Goal: Information Seeking & Learning: Learn about a topic

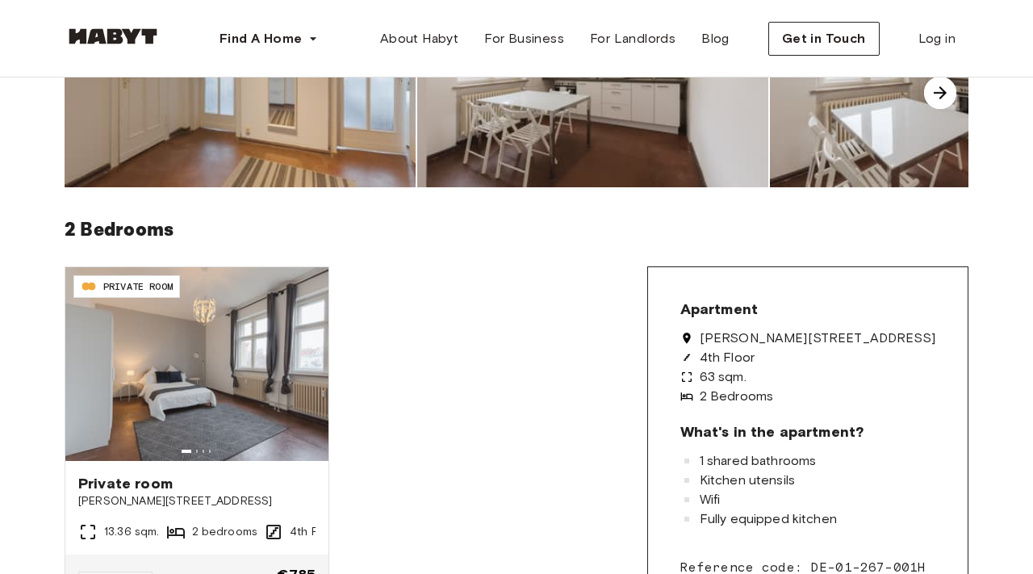
scroll to position [302, 0]
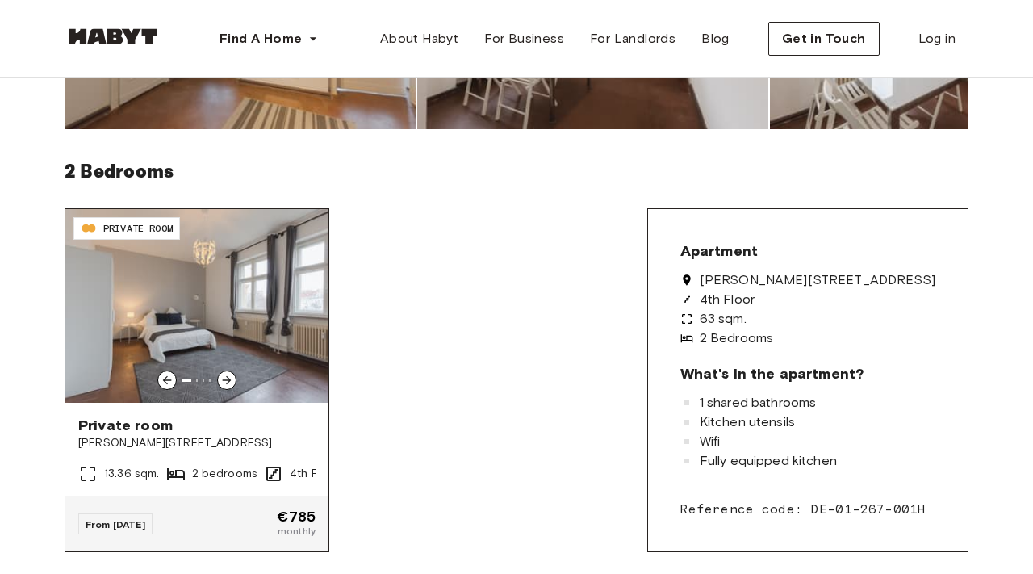
click at [221, 382] on icon at bounding box center [226, 380] width 13 height 13
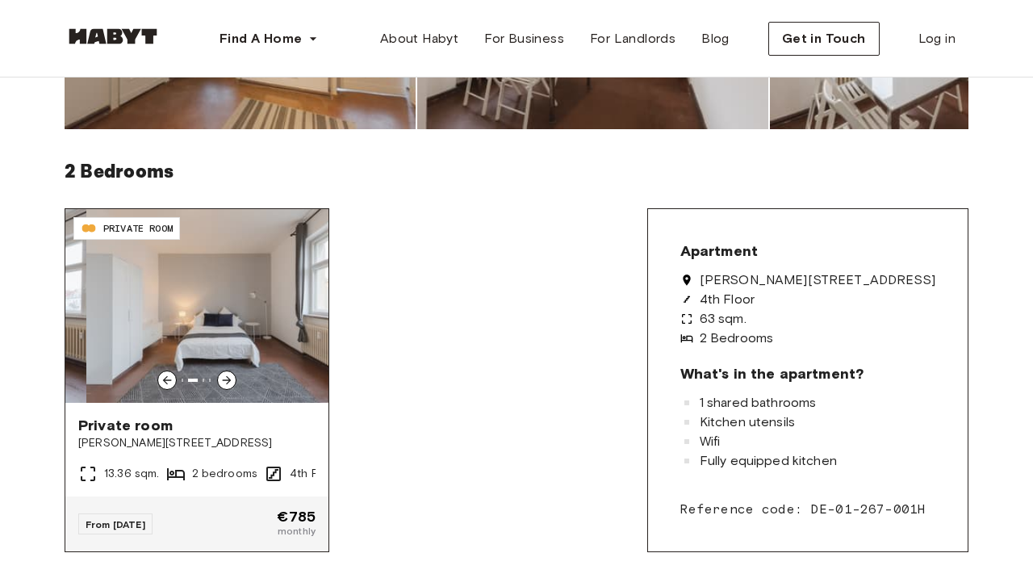
click at [221, 382] on icon at bounding box center [226, 380] width 13 height 13
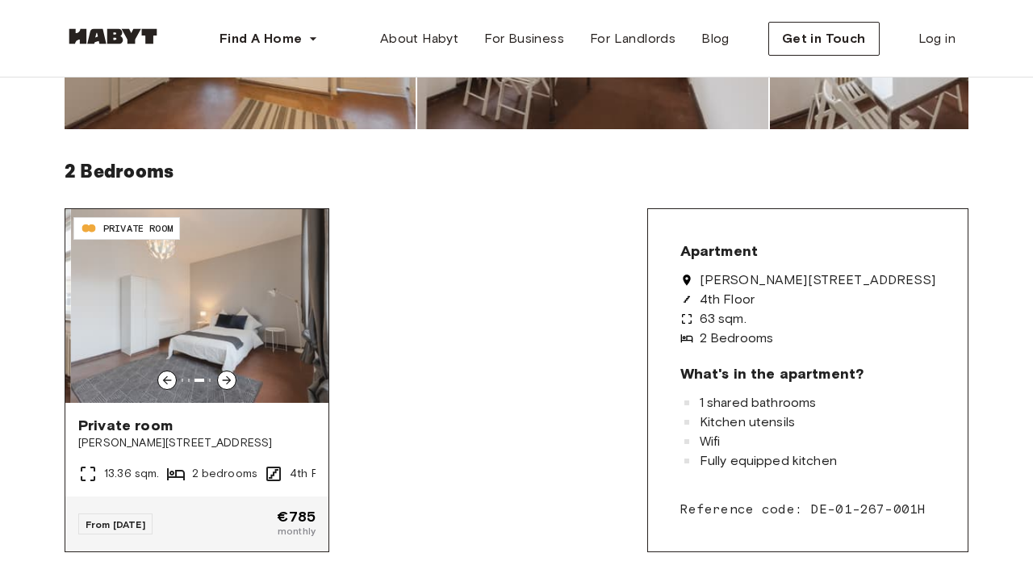
click at [221, 382] on icon at bounding box center [226, 380] width 13 height 13
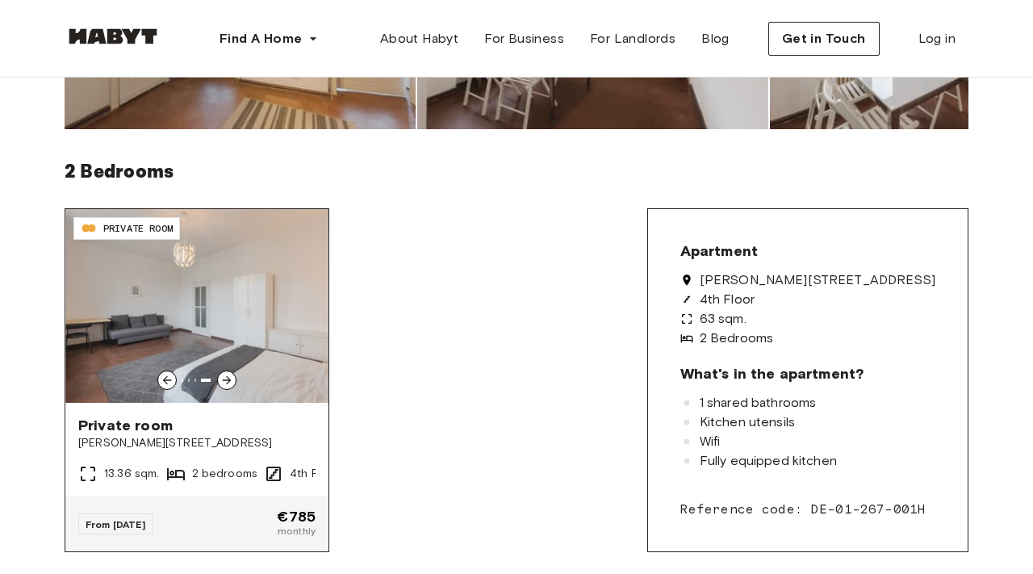
click at [221, 382] on icon at bounding box center [226, 380] width 13 height 13
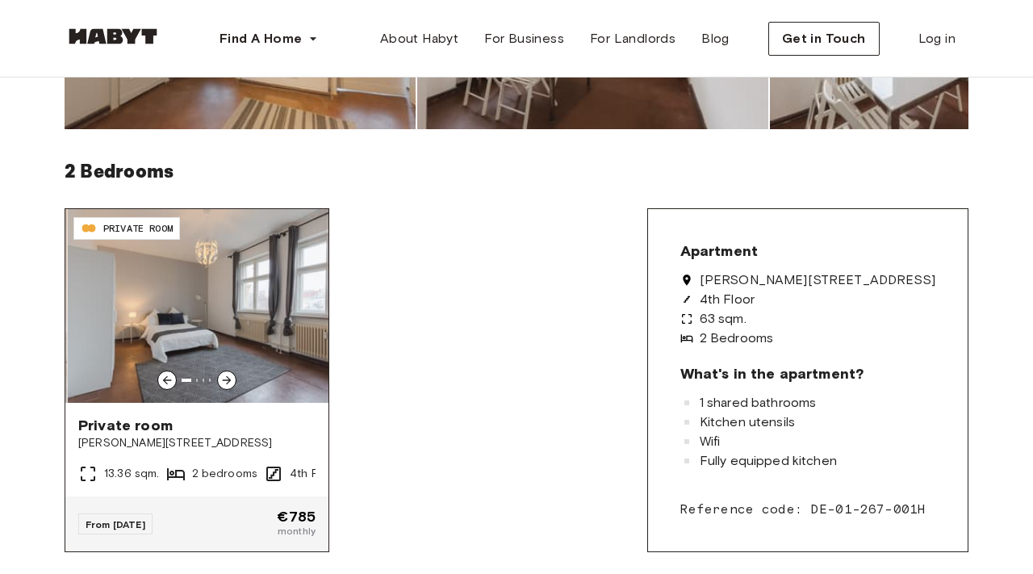
click at [221, 382] on icon at bounding box center [226, 380] width 13 height 13
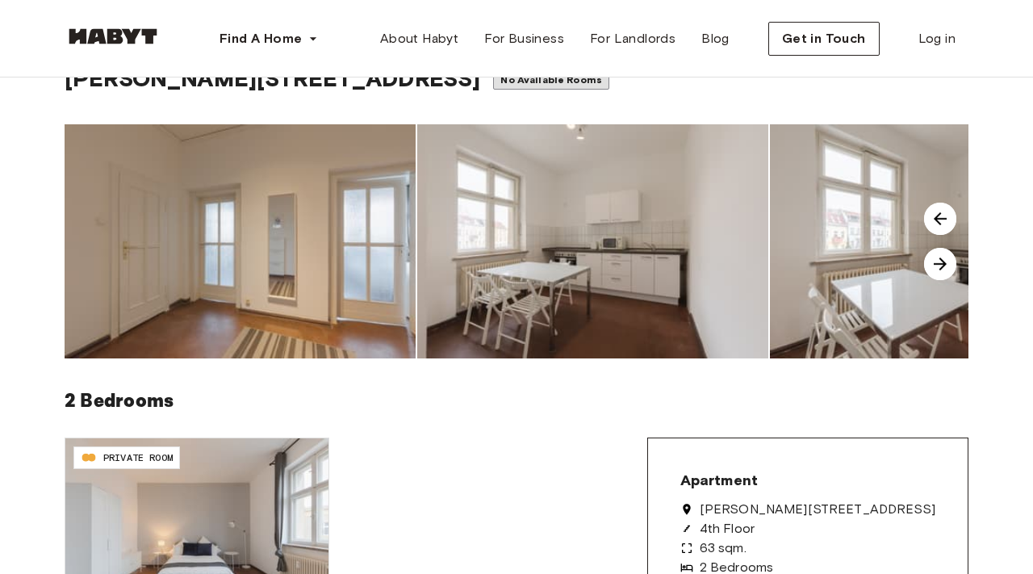
scroll to position [0, 0]
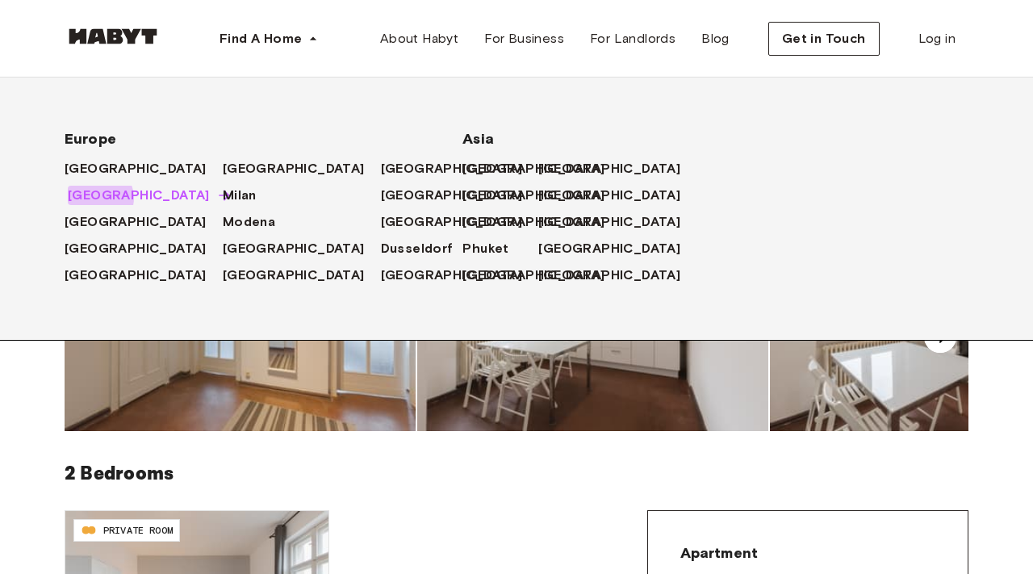
click at [98, 199] on span "[GEOGRAPHIC_DATA]" at bounding box center [139, 195] width 142 height 19
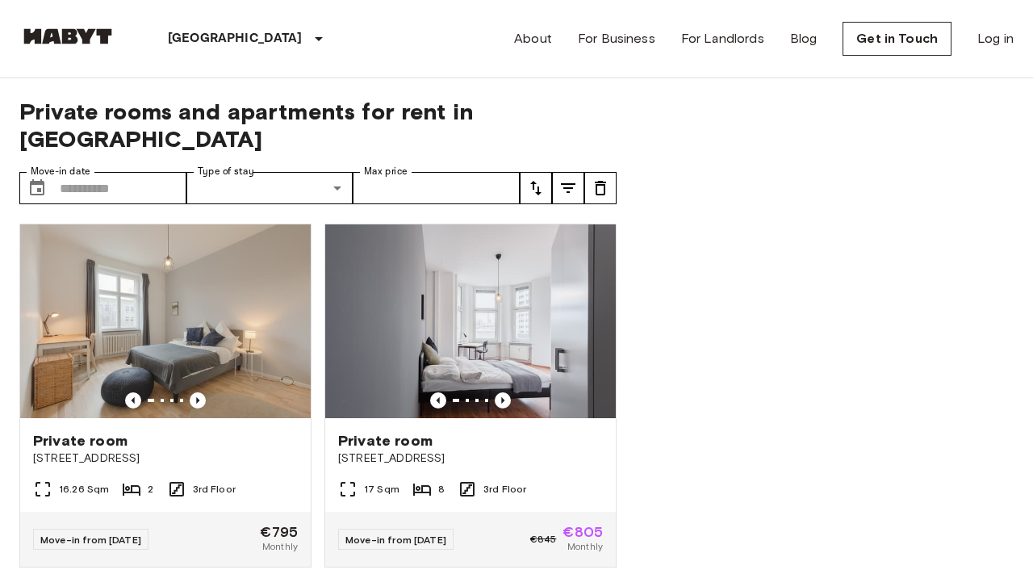
scroll to position [79, 0]
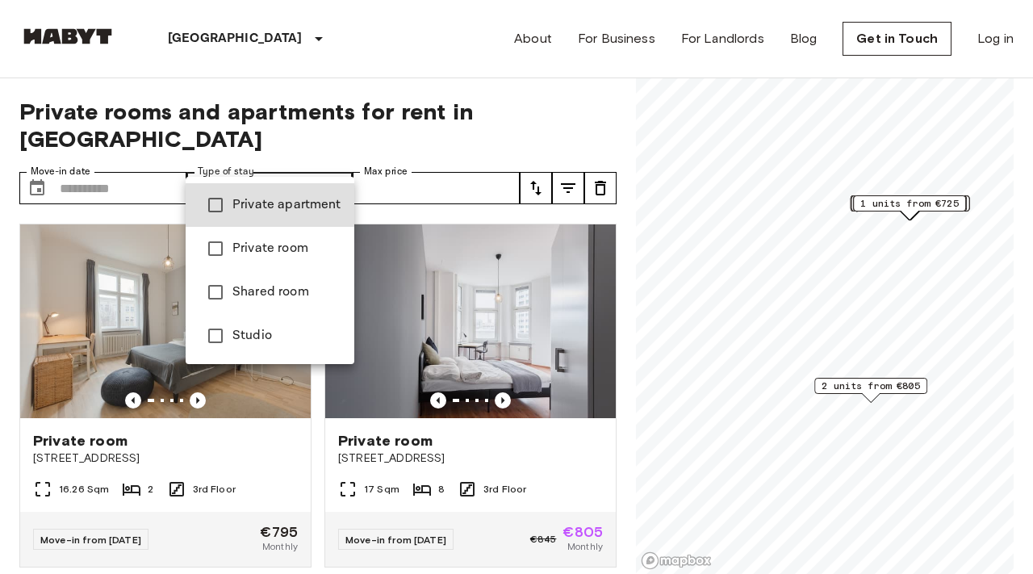
click at [306, 207] on span "Private apartment" at bounding box center [286, 204] width 109 height 19
type input "**********"
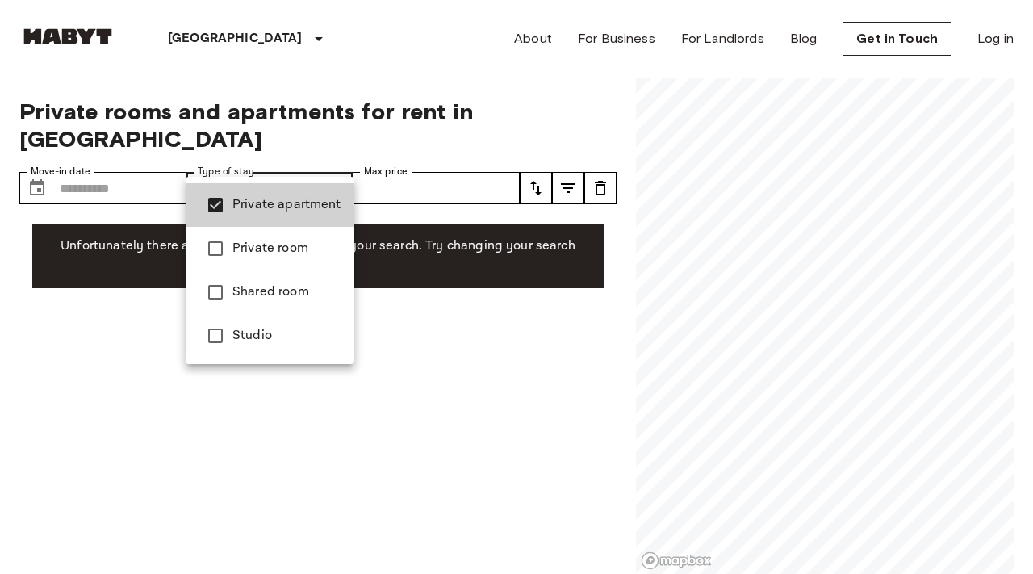
click at [374, 96] on div at bounding box center [516, 287] width 1033 height 574
